Goal: Task Accomplishment & Management: Manage account settings

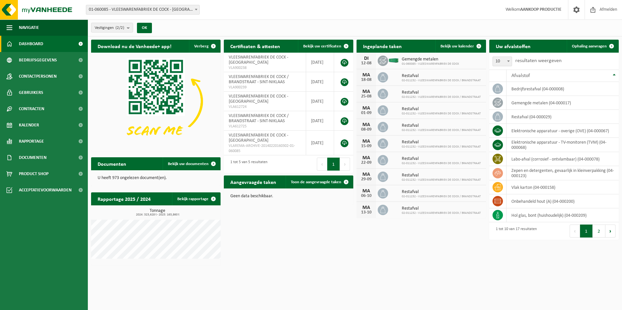
click at [119, 7] on span "01-060085 - VLEESWARENFABRIEK DE COCK - [GEOGRAPHIC_DATA]" at bounding box center [142, 9] width 113 height 9
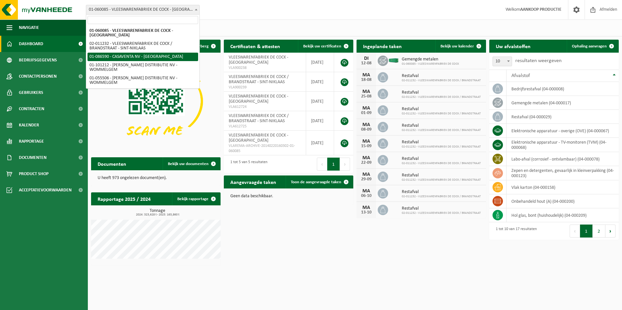
select select "684"
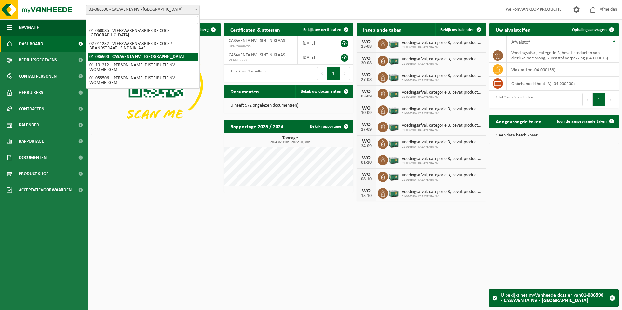
click at [108, 7] on span "01-086590 - CASAVENTA NV - [GEOGRAPHIC_DATA]" at bounding box center [142, 9] width 113 height 9
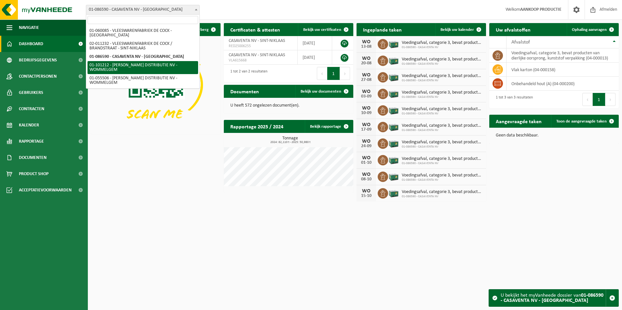
select select "7859"
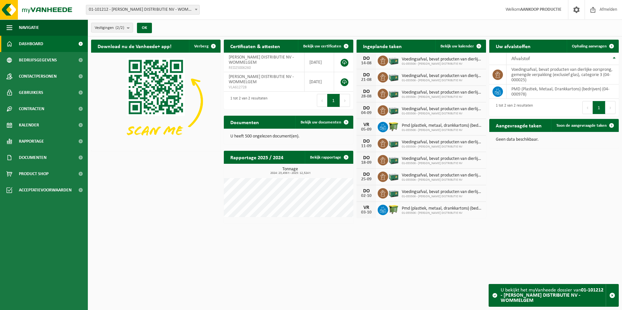
click at [131, 9] on span "01-101212 - [PERSON_NAME] DISTRIBUTIE NV - WOMMELGEM" at bounding box center [142, 9] width 113 height 9
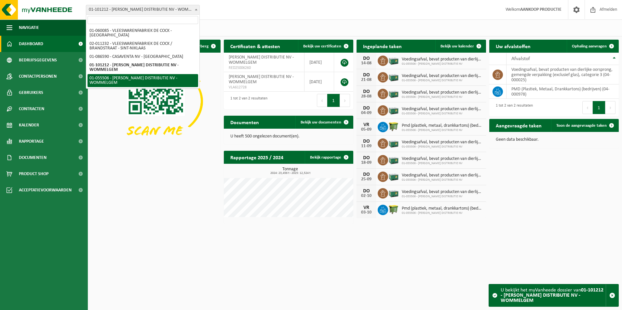
select select "20663"
